Goal: Information Seeking & Learning: Find specific page/section

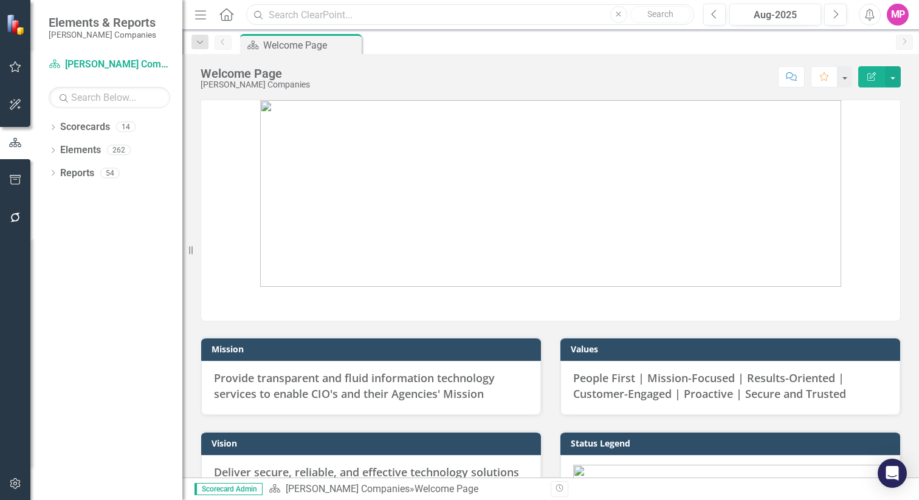
click at [323, 13] on input "text" at bounding box center [470, 14] width 448 height 21
click at [438, 15] on input "G6" at bounding box center [470, 14] width 448 height 21
click at [501, 14] on input "G6" at bounding box center [470, 14] width 448 height 21
type input "G6 Modernization"
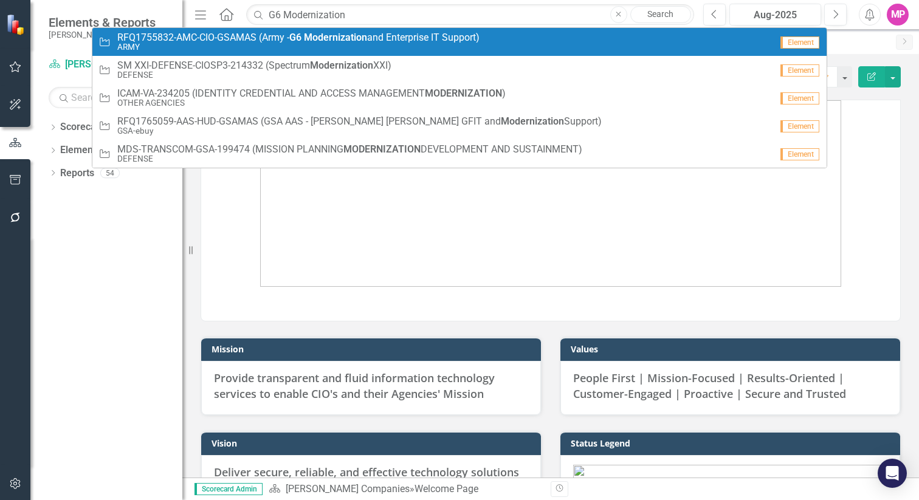
click at [332, 43] on small "ARMY" at bounding box center [298, 47] width 362 height 9
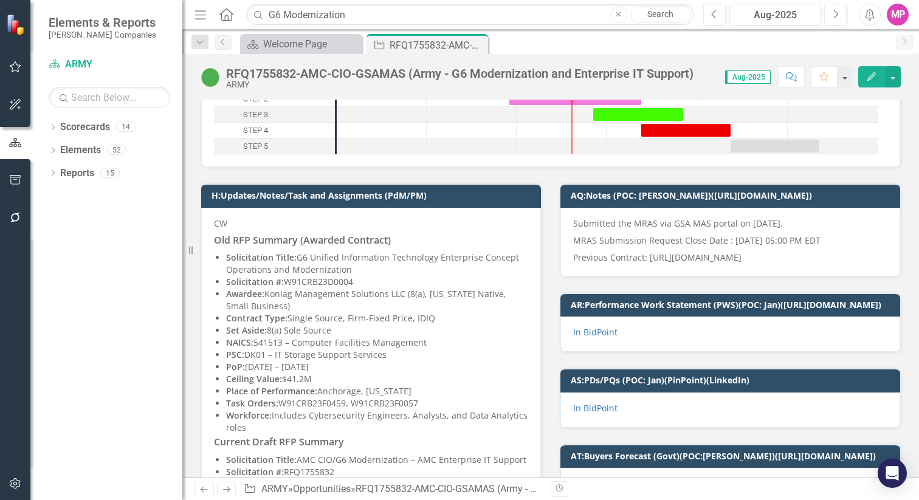
scroll to position [139, 0]
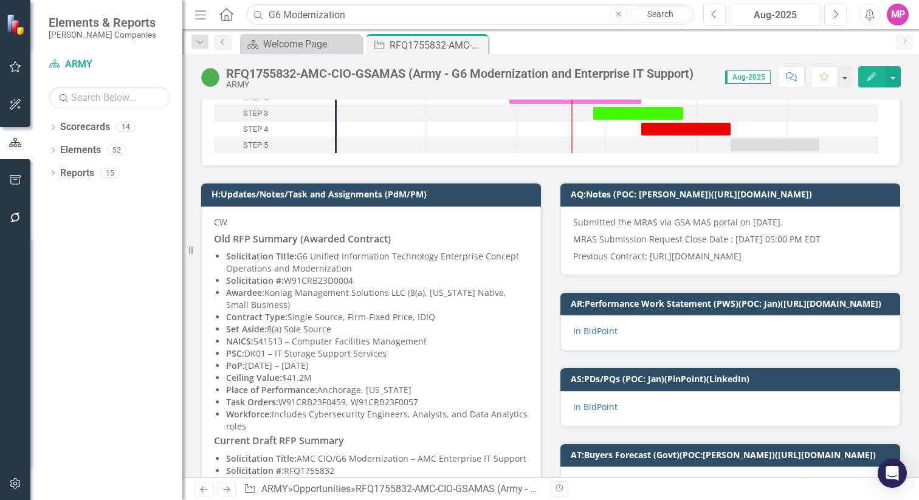
drag, startPoint x: 285, startPoint y: 378, endPoint x: 309, endPoint y: 378, distance: 23.7
click at [309, 378] on p "Ceiling Value: $41.2M" at bounding box center [377, 378] width 302 height 12
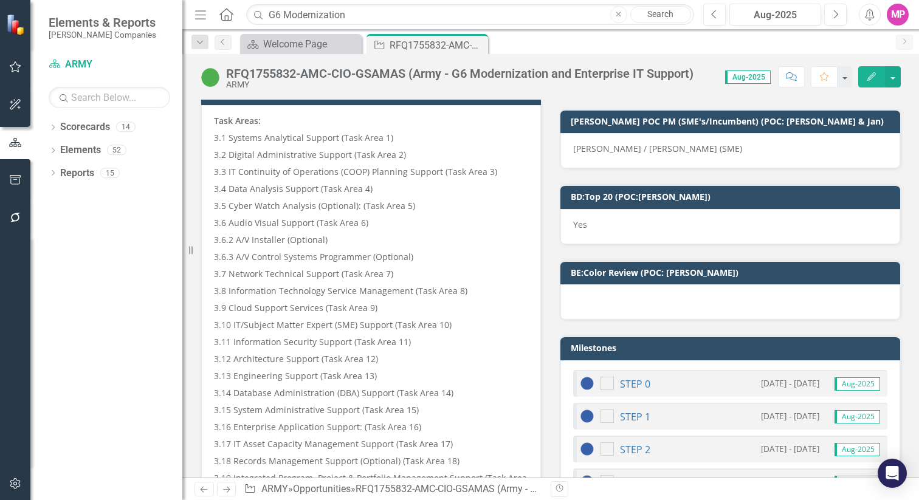
scroll to position [1731, 0]
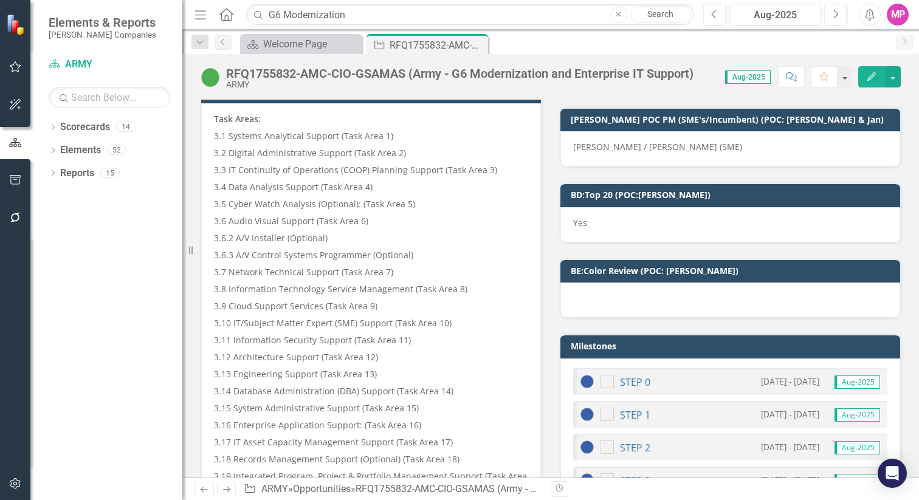
drag, startPoint x: 218, startPoint y: 170, endPoint x: 326, endPoint y: 170, distance: 108.8
click at [326, 179] on p "3.4 Data Analysis Support (Task Area 4)" at bounding box center [371, 187] width 314 height 17
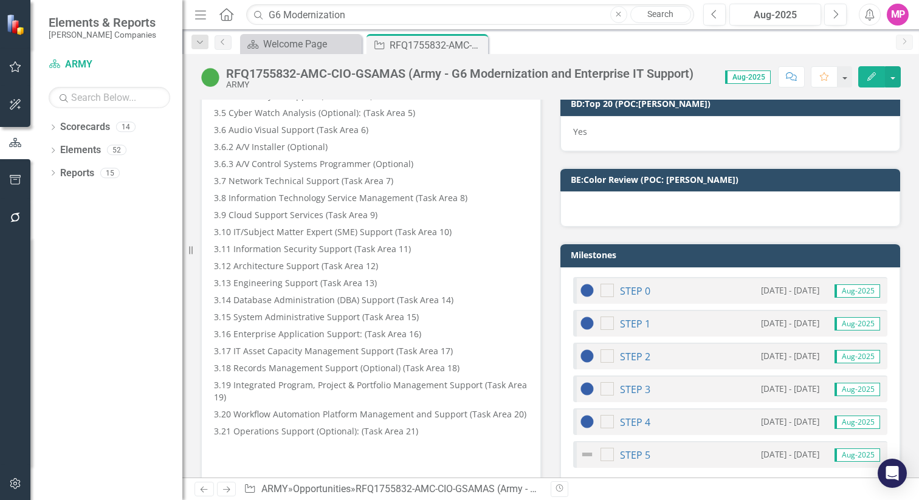
scroll to position [1820, 0]
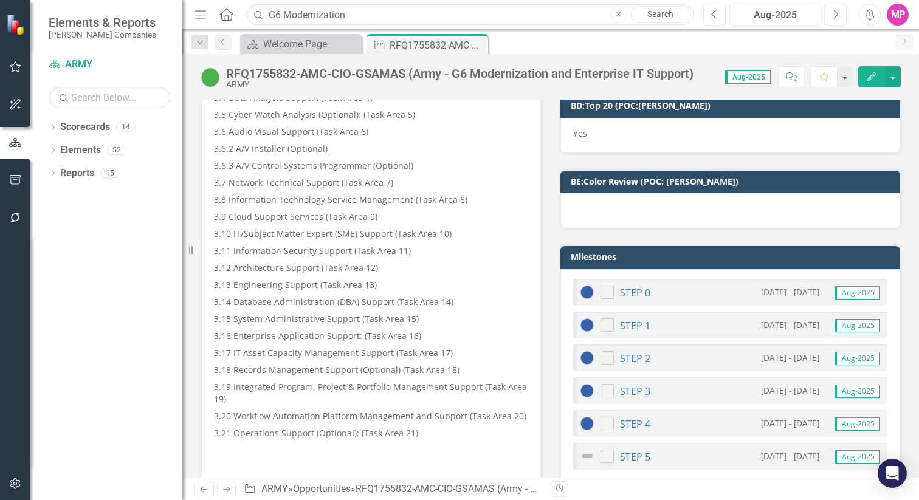
drag, startPoint x: 233, startPoint y: 284, endPoint x: 375, endPoint y: 290, distance: 142.3
click at [375, 293] on p "3.14 Database Administration (DBA) Support (Task Area 14)" at bounding box center [371, 301] width 314 height 17
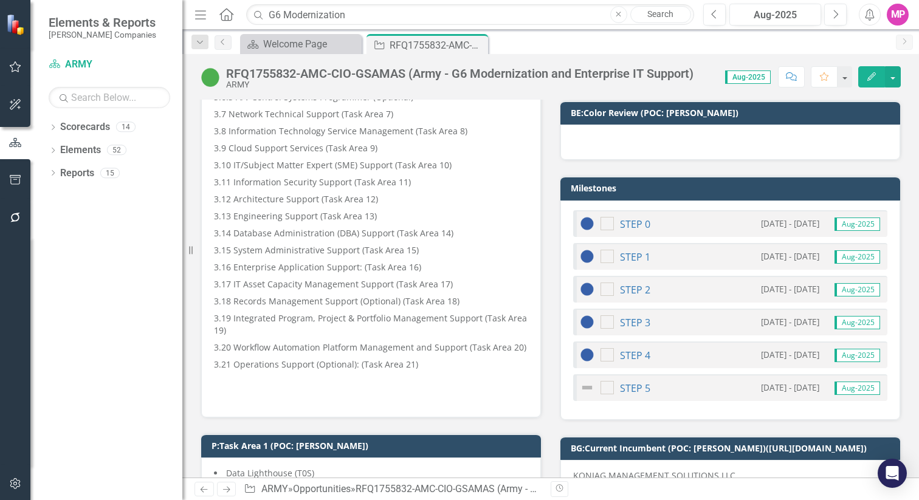
scroll to position [1889, 0]
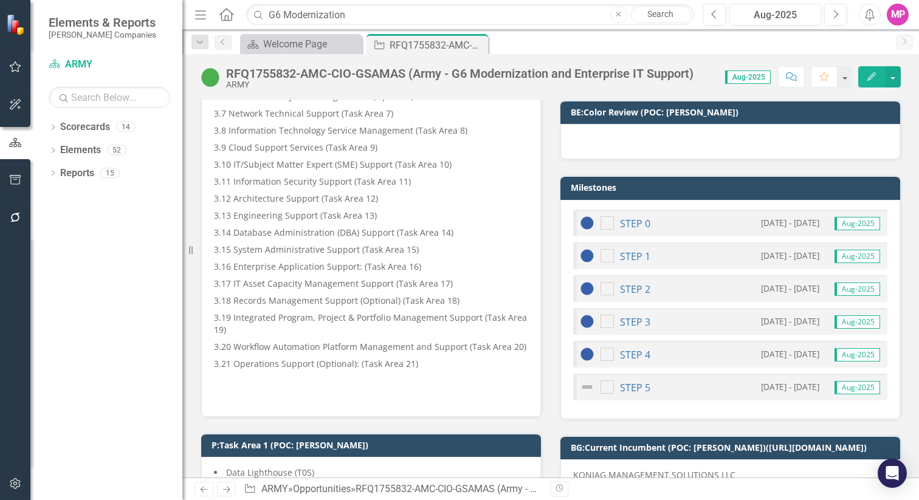
drag, startPoint x: 246, startPoint y: 283, endPoint x: 386, endPoint y: 284, distance: 140.3
click at [386, 292] on p "3.18 Records Management Support (Optional) (Task Area 18)" at bounding box center [371, 300] width 314 height 17
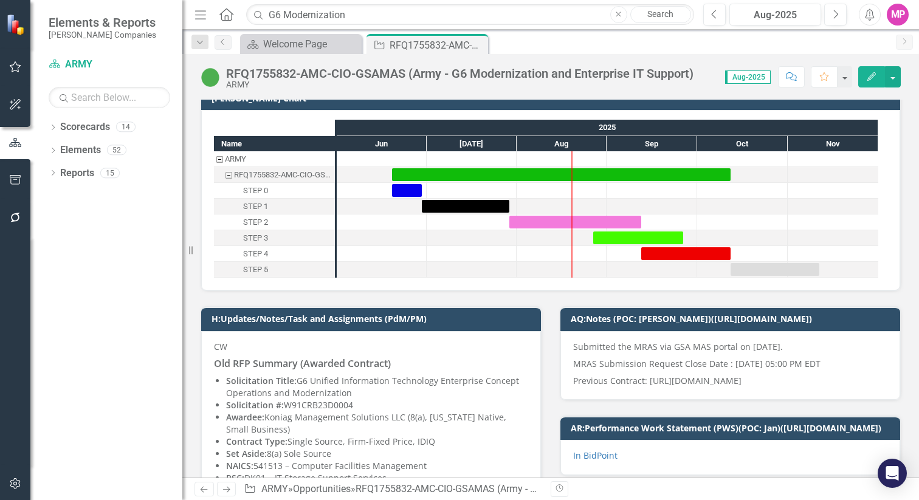
scroll to position [0, 0]
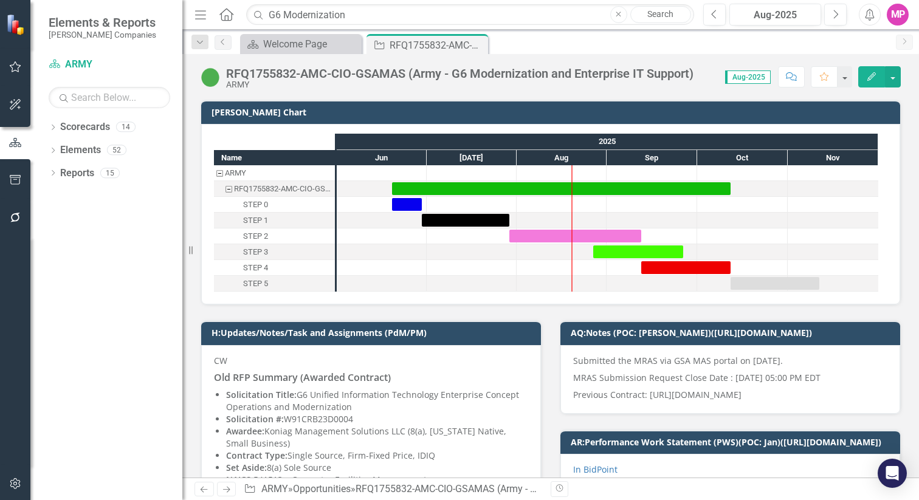
click at [897, 17] on div "MP" at bounding box center [897, 15] width 22 height 22
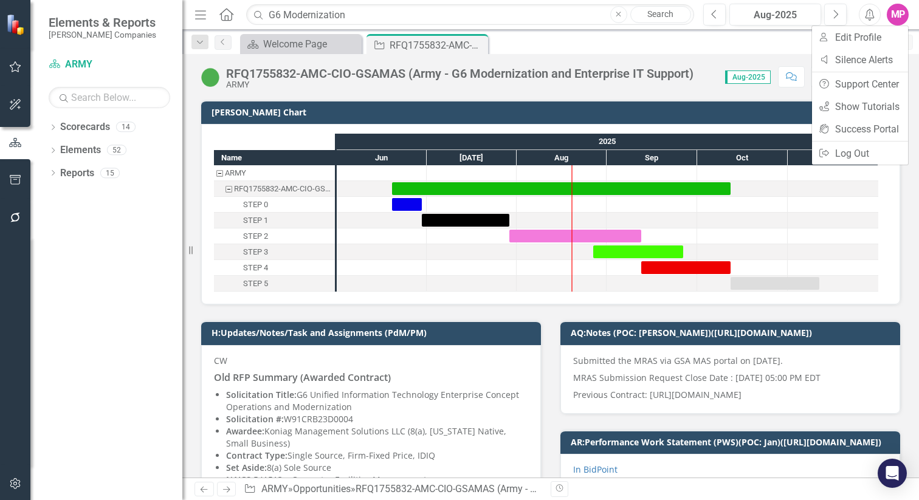
click at [897, 17] on div "MP" at bounding box center [897, 15] width 22 height 22
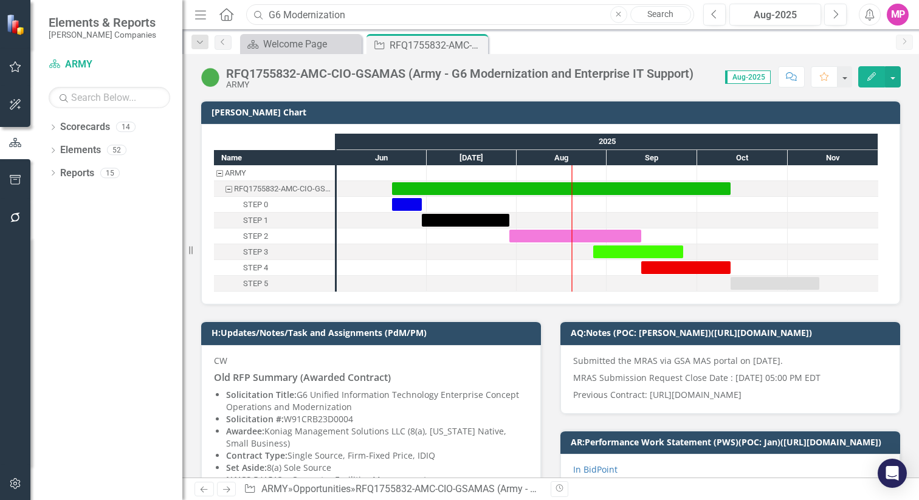
drag, startPoint x: 360, startPoint y: 15, endPoint x: 194, endPoint y: 11, distance: 165.9
click at [194, 11] on div "Menu Home Search G6 Modernization Close Search" at bounding box center [440, 14] width 499 height 23
click at [663, 11] on link "Search" at bounding box center [660, 14] width 61 height 17
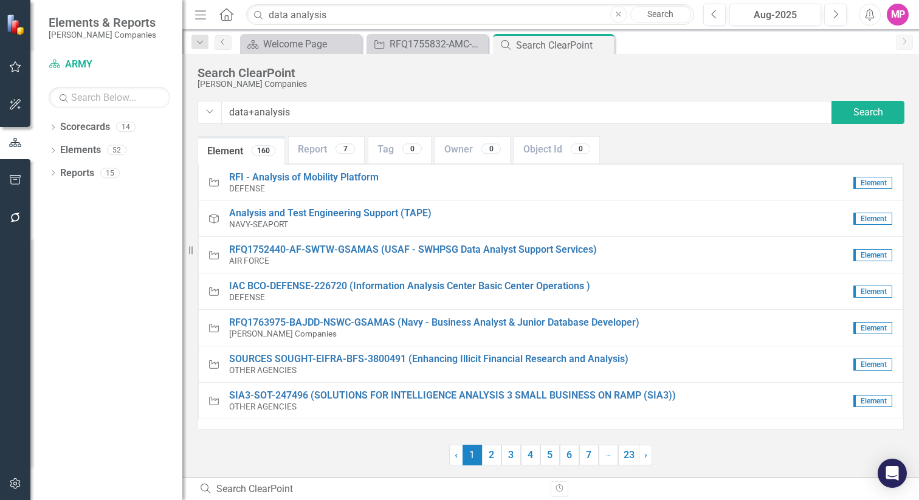
click at [691, 145] on div "Element 160 Report 7 Tag 0 Owner 0 Object Id 0" at bounding box center [557, 150] width 721 height 28
click at [361, 18] on input "data analysis" at bounding box center [470, 14] width 448 height 21
drag, startPoint x: 356, startPoint y: 19, endPoint x: 233, endPoint y: 19, distance: 122.7
click at [233, 19] on div "Menu Home Search data analysis Close Search" at bounding box center [440, 14] width 499 height 23
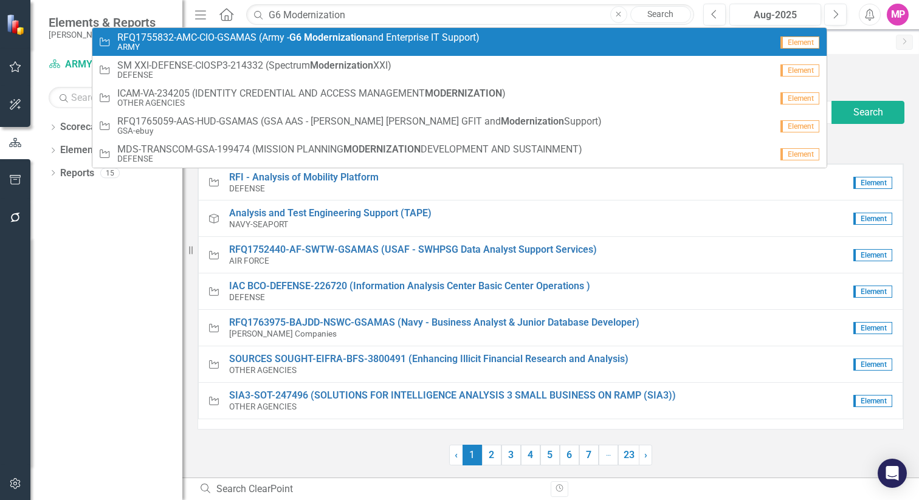
click at [327, 29] on link "Opportunity RFQ1755832-AMC-CIO-GSAMAS (Army - G6 Modernization and Enterprise I…" at bounding box center [459, 42] width 734 height 28
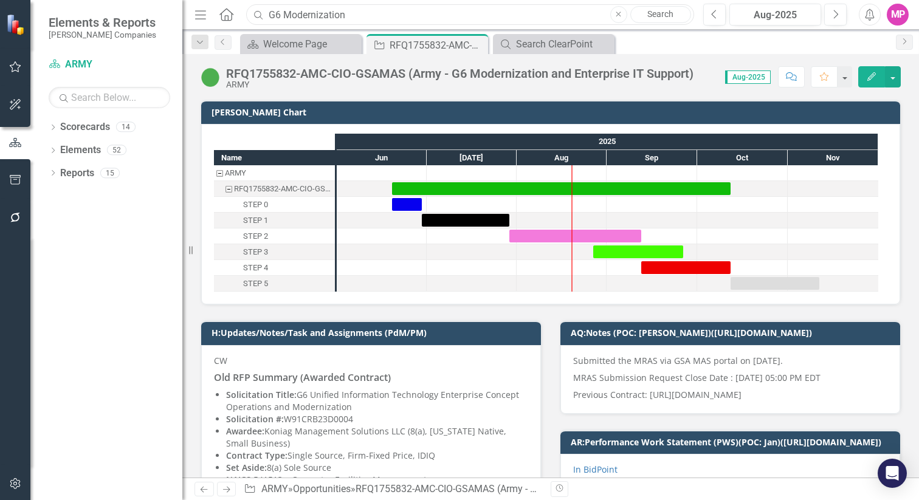
drag, startPoint x: 368, startPoint y: 17, endPoint x: 231, endPoint y: 16, distance: 136.1
click at [231, 16] on div "Menu Home Search G6 Modernization Close Search" at bounding box center [440, 14] width 499 height 23
paste input "ITSS-ATEC-ARMY-244265"
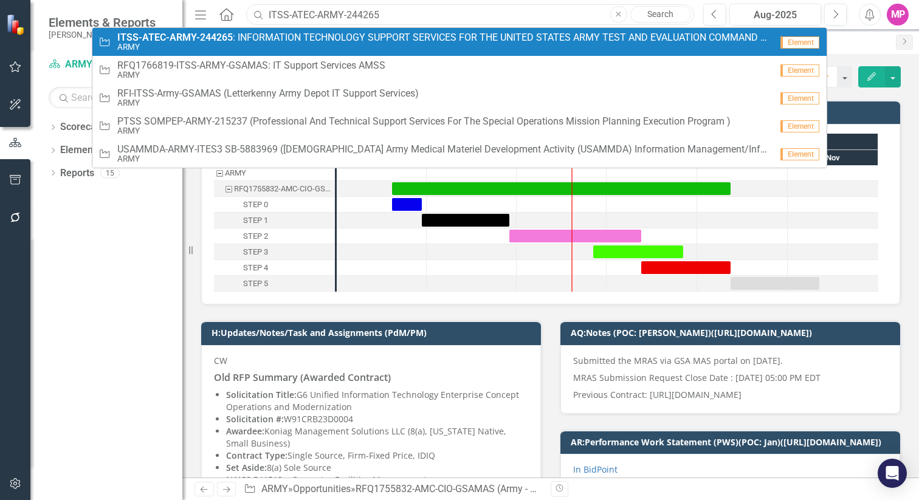
type input "ITSS-ATEC-ARMY-244265"
click at [250, 40] on span "ITSS-ATEC-ARMY-244265 : INFORMATION TECHNOLOGY SUPPORT SERVICES FOR THE UNITED …" at bounding box center [444, 37] width 654 height 11
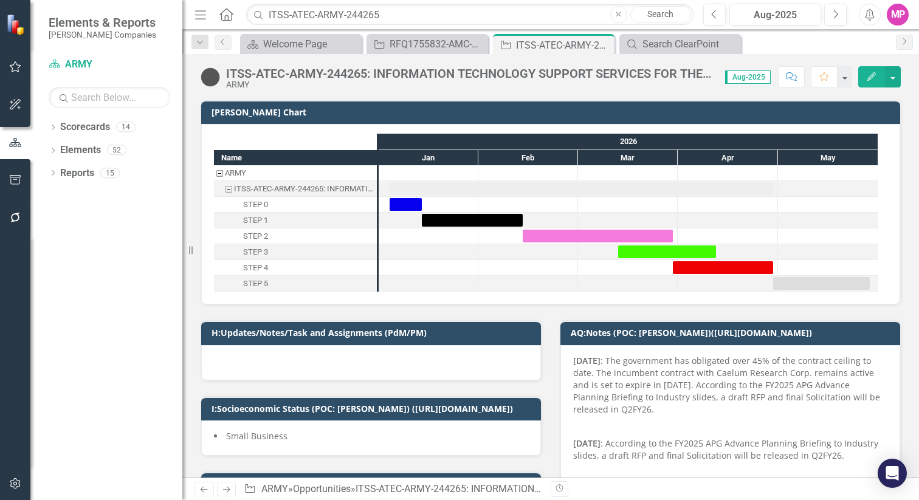
click at [16, 29] on img at bounding box center [16, 24] width 21 height 21
click at [16, 70] on icon "button" at bounding box center [15, 67] width 13 height 10
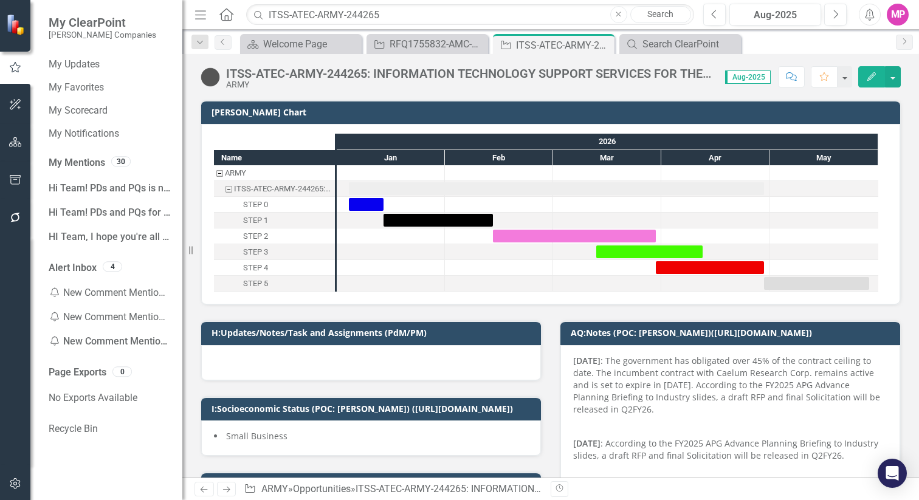
click at [22, 27] on img at bounding box center [16, 24] width 21 height 21
click at [87, 39] on small "[PERSON_NAME] Companies" at bounding box center [103, 35] width 108 height 10
click at [94, 24] on span "My ClearPoint" at bounding box center [103, 22] width 108 height 15
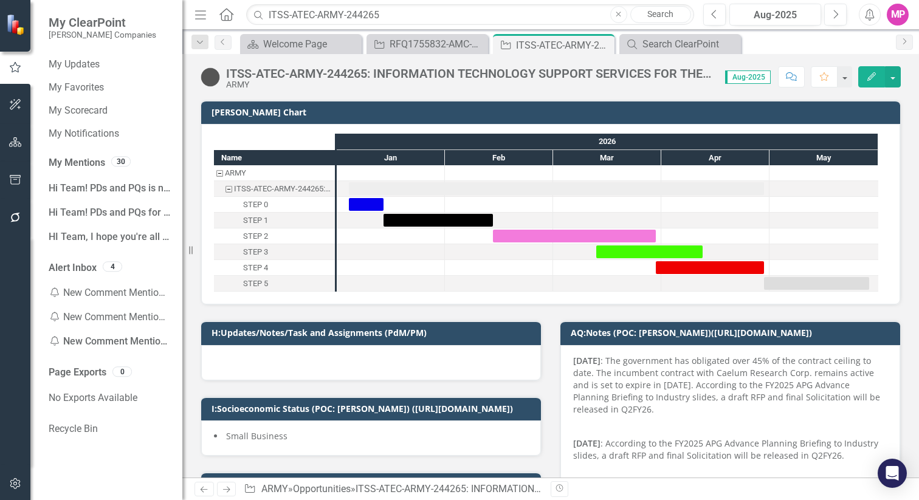
click at [224, 17] on icon at bounding box center [226, 14] width 14 height 13
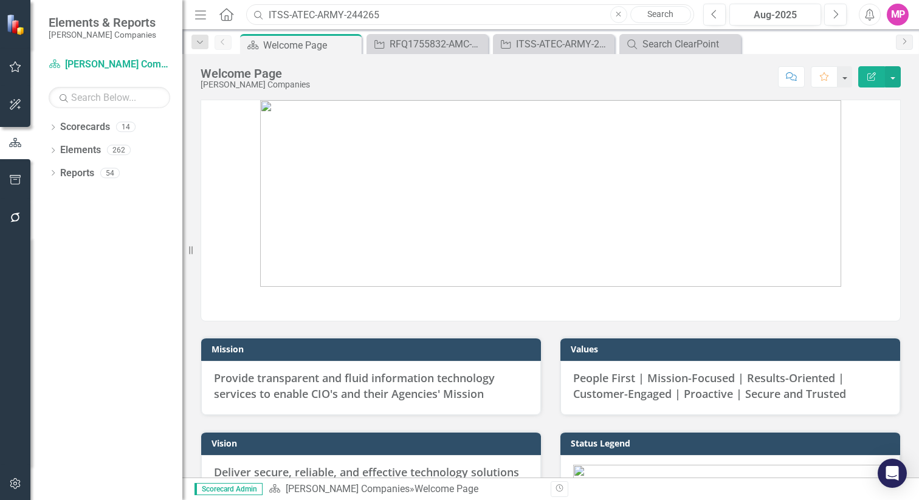
click at [405, 16] on input "ITSS-ATEC-ARMY-244265" at bounding box center [470, 14] width 448 height 21
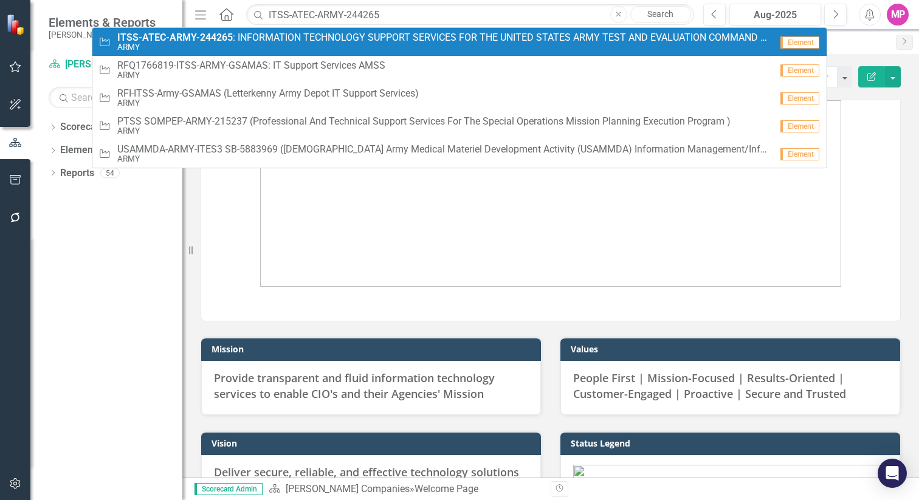
click at [364, 36] on span "ITSS-ATEC-ARMY-244265 : INFORMATION TECHNOLOGY SUPPORT SERVICES FOR THE UNITED …" at bounding box center [444, 37] width 654 height 11
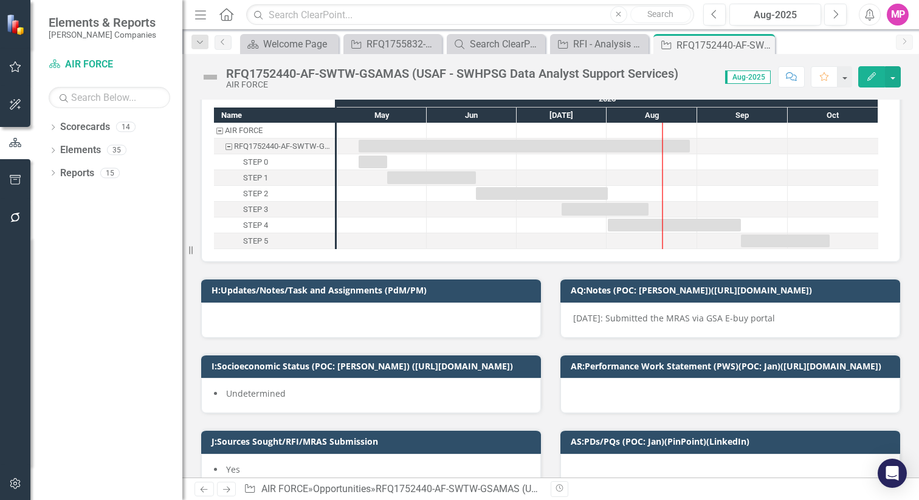
scroll to position [47, 0]
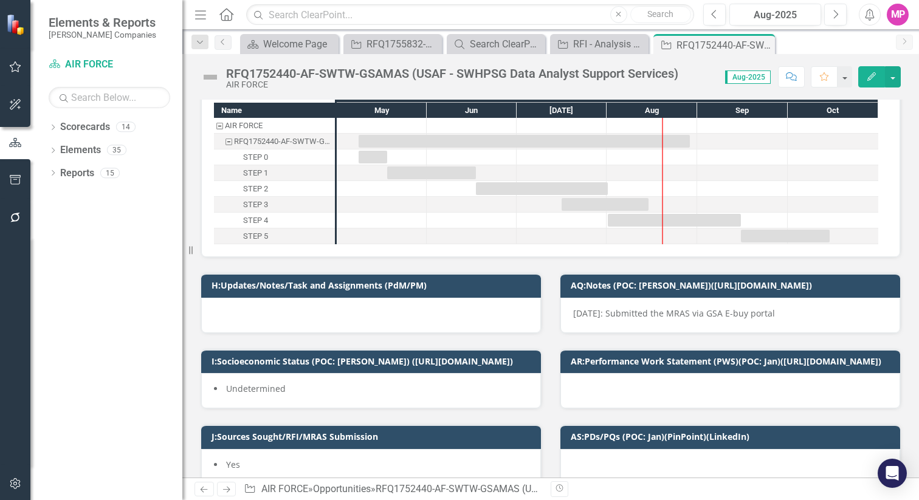
drag, startPoint x: 569, startPoint y: 316, endPoint x: 732, endPoint y: 316, distance: 162.8
click at [733, 315] on p "4/17/2025: Submitted the MRAS via GSA E-buy portal" at bounding box center [730, 313] width 314 height 12
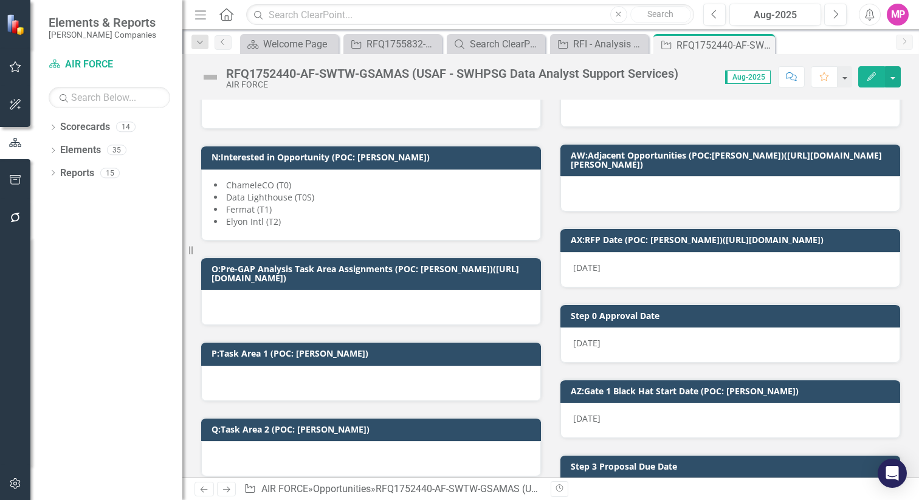
scroll to position [0, 0]
